Goal: Task Accomplishment & Management: Use online tool/utility

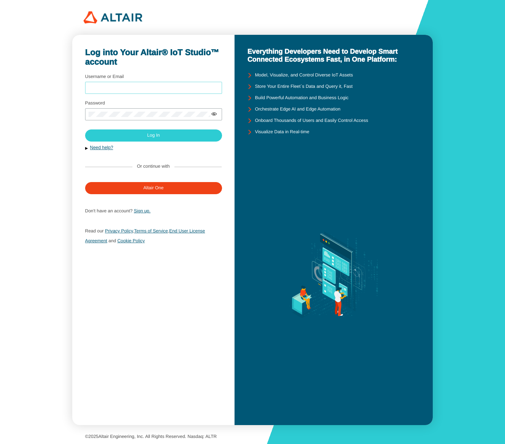
click at [183, 87] on input "Username or Email" at bounding box center [154, 87] width 130 height 5
type input "sfineone"
